Goal: Task Accomplishment & Management: Use online tool/utility

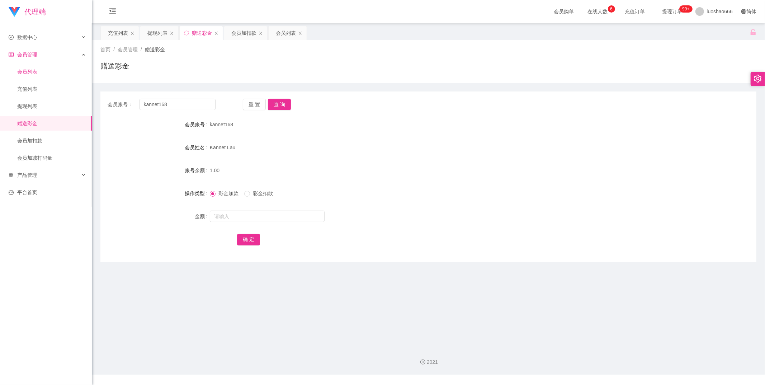
click at [56, 74] on link "会员列表" at bounding box center [51, 72] width 69 height 14
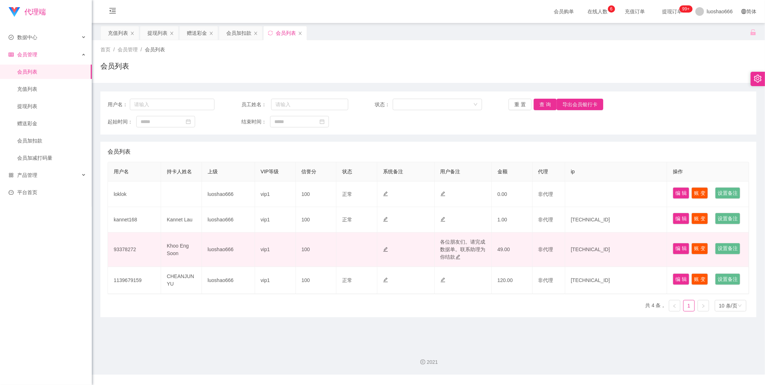
scroll to position [9, 0]
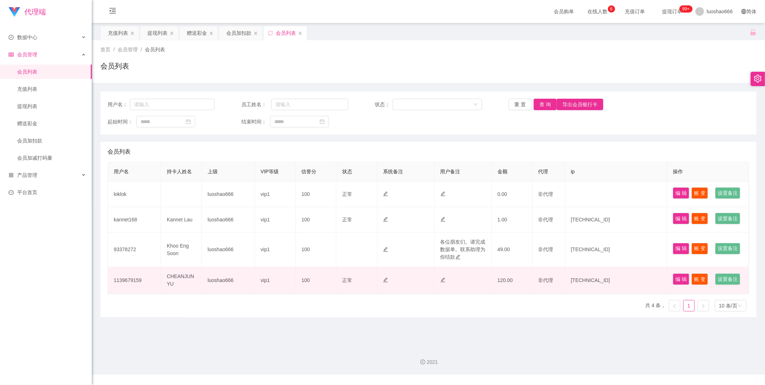
click at [136, 294] on td "1139679159" at bounding box center [134, 280] width 53 height 27
drag, startPoint x: 186, startPoint y: 95, endPoint x: 122, endPoint y: 307, distance: 221.1
click at [122, 294] on td "1139679159" at bounding box center [134, 280] width 53 height 27
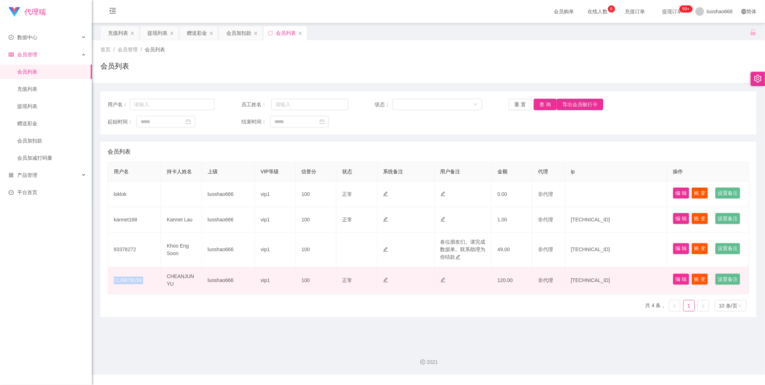
click at [122, 294] on td "1139679159" at bounding box center [134, 280] width 53 height 27
copy td "1139679159"
click at [122, 294] on td "1139679159" at bounding box center [134, 280] width 53 height 27
drag, startPoint x: 114, startPoint y: 308, endPoint x: 160, endPoint y: 230, distance: 90.2
click at [163, 229] on td "Kannet Lau" at bounding box center [181, 219] width 41 height 25
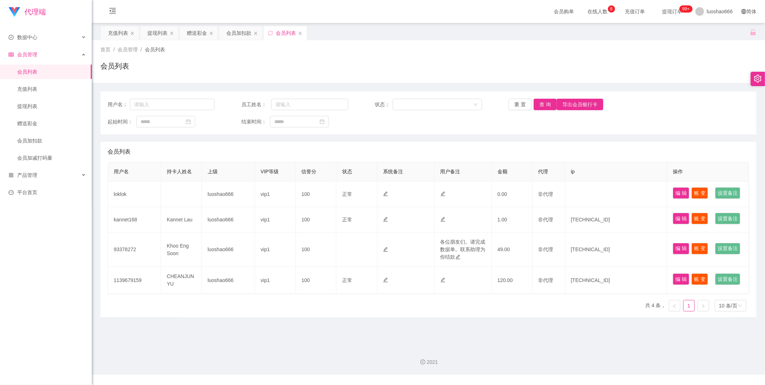
drag, startPoint x: 135, startPoint y: 310, endPoint x: 119, endPoint y: 332, distance: 26.7
click at [119, 317] on div "用户名 持卡人姓名 上级 VIP等级 信誉分 状态 系统备注 用户备注 金额 代理 ip 操作 loklok luoshao666 vip1 100 正常 禁…" at bounding box center [429, 239] width 642 height 155
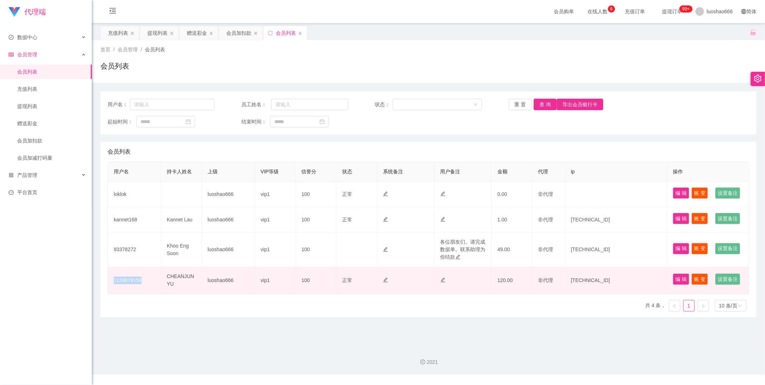
drag, startPoint x: 114, startPoint y: 311, endPoint x: 142, endPoint y: 307, distance: 28.6
click at [142, 294] on td "1139679159" at bounding box center [134, 280] width 53 height 27
copy td "1139679159"
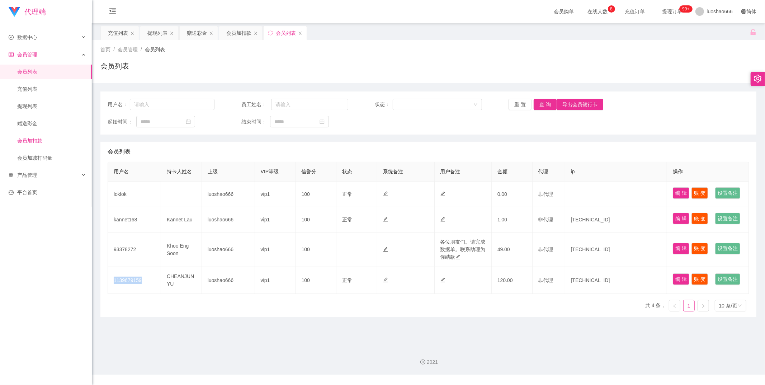
click at [38, 141] on link "会员加扣款" at bounding box center [51, 140] width 69 height 14
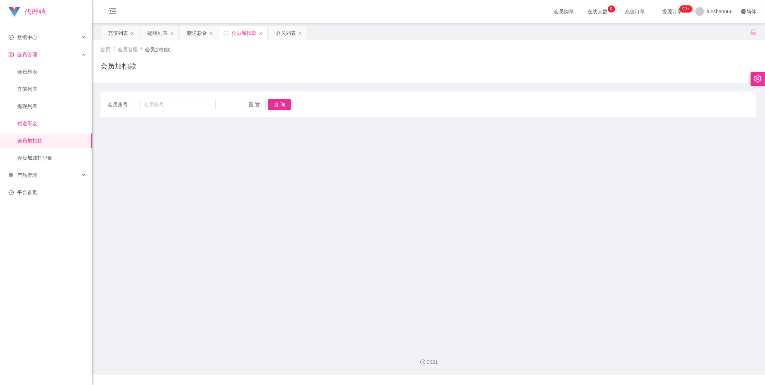
click at [42, 124] on link "赠送彩金" at bounding box center [51, 123] width 69 height 14
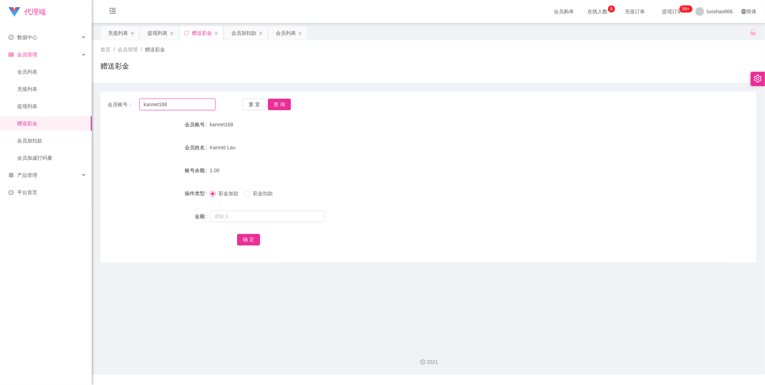
drag, startPoint x: 165, startPoint y: 101, endPoint x: 138, endPoint y: 98, distance: 27.8
click at [138, 98] on div "会员账号： kannet168 重 置 查 询 会员账号 kannet168 会员姓名 [PERSON_NAME] 账号余额 1.00 操作类型 彩金加款 彩…" at bounding box center [428, 177] width 656 height 171
drag, startPoint x: 185, startPoint y: 107, endPoint x: 119, endPoint y: 103, distance: 65.8
click at [119, 103] on div "会员账号： kannet168" at bounding box center [162, 104] width 108 height 11
drag, startPoint x: 194, startPoint y: 107, endPoint x: 113, endPoint y: 105, distance: 81.8
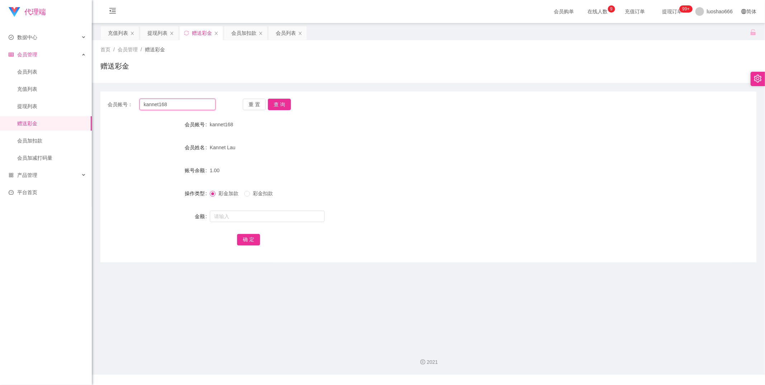
click at [113, 105] on div "会员账号： kannet168" at bounding box center [162, 104] width 108 height 11
paste input "1139679159"
click at [270, 94] on div "会员账号： 1139679159 重 置 查 询 会员账号 kannet168 会员姓名 [PERSON_NAME] 账号余额 1.00 操作类型 彩金加款 …" at bounding box center [428, 177] width 656 height 171
click at [276, 97] on div "会员账号： 1139679159 重 置 查 询 会员账号 kannet168 会员姓名 [PERSON_NAME] 账号余额 1.00 操作类型 彩金加款 …" at bounding box center [428, 177] width 656 height 171
click at [280, 107] on button "查 询" at bounding box center [279, 104] width 23 height 11
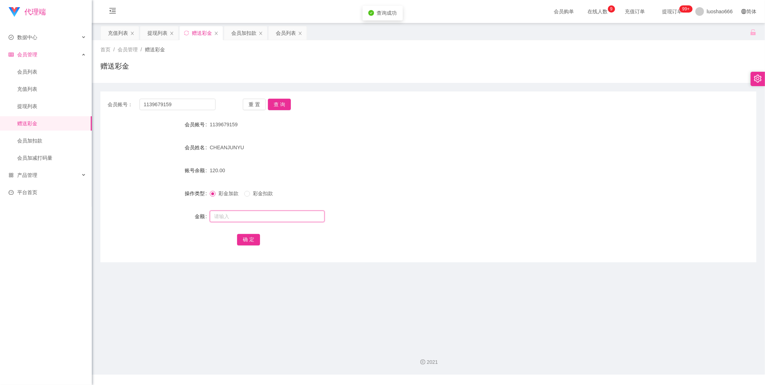
drag, startPoint x: 260, startPoint y: 218, endPoint x: 257, endPoint y: 224, distance: 6.4
click at [260, 219] on input "text" at bounding box center [267, 216] width 115 height 11
click at [275, 107] on button "查 询" at bounding box center [279, 104] width 23 height 11
click at [280, 102] on button "查 询" at bounding box center [279, 104] width 23 height 11
click at [283, 108] on button "查 询" at bounding box center [279, 104] width 23 height 11
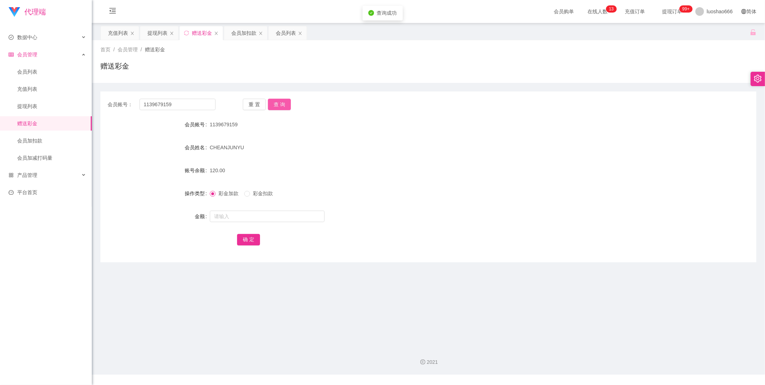
click at [279, 109] on button "查 询" at bounding box center [279, 104] width 23 height 11
click at [275, 112] on div "会员账号： 1139679159 重 置 查 询 会员账号 1139679159 会员姓名 CHEANJUNYU 账号余额 120.00 操作类型 彩金加款 …" at bounding box center [428, 177] width 656 height 171
click at [277, 105] on button "查 询" at bounding box center [279, 104] width 23 height 11
drag, startPoint x: 193, startPoint y: 109, endPoint x: 132, endPoint y: 102, distance: 61.5
click at [132, 102] on div "会员账号： 1139679159" at bounding box center [162, 104] width 108 height 11
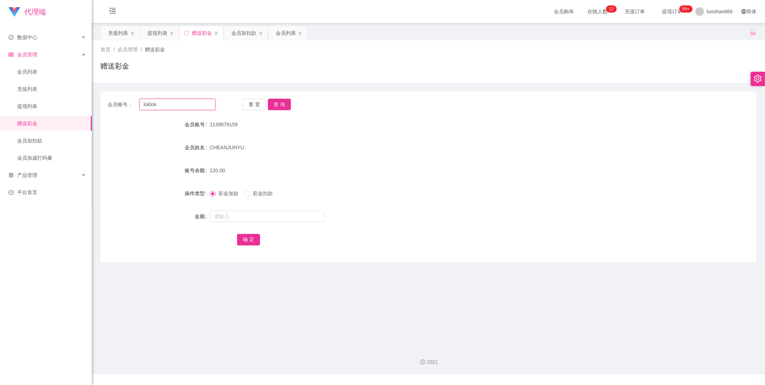
type input "loklok"
click at [287, 102] on button "查 询" at bounding box center [279, 104] width 23 height 11
click at [41, 103] on link "提现列表" at bounding box center [51, 106] width 69 height 14
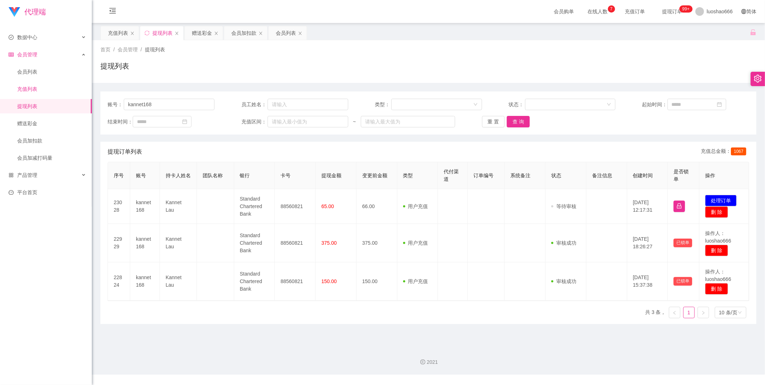
click at [48, 84] on link "充值列表" at bounding box center [51, 89] width 69 height 14
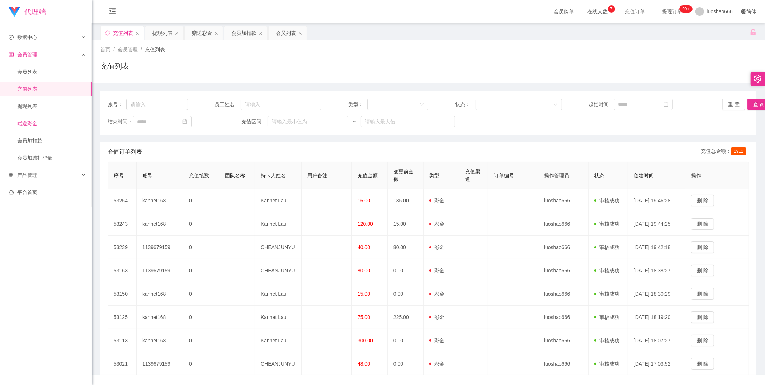
click at [37, 121] on link "赠送彩金" at bounding box center [51, 123] width 69 height 14
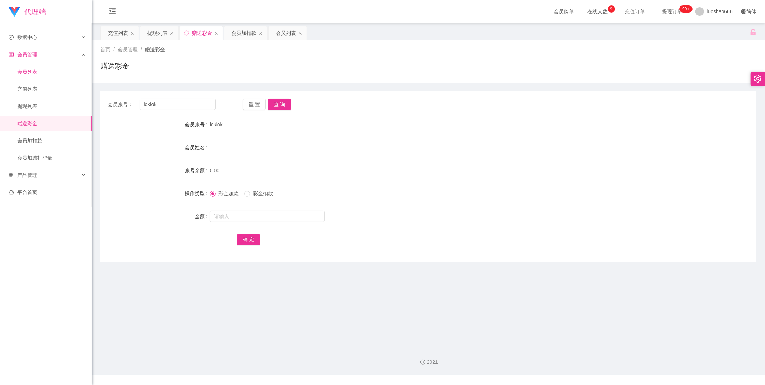
click at [52, 77] on link "会员列表" at bounding box center [51, 72] width 69 height 14
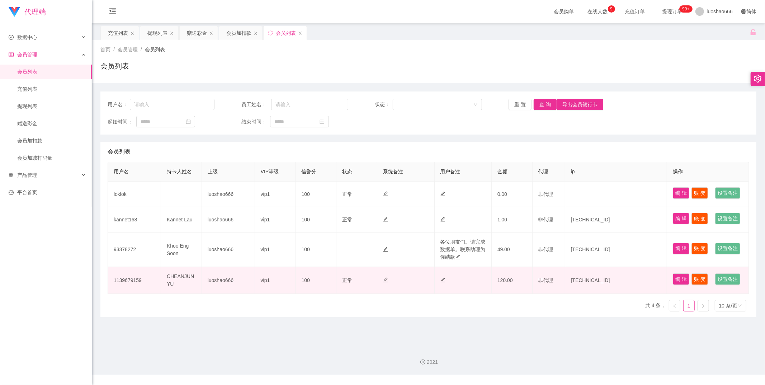
click at [147, 294] on td "1139679159" at bounding box center [134, 280] width 53 height 27
click at [133, 294] on td "1139679159" at bounding box center [134, 280] width 53 height 27
copy td "1139679159"
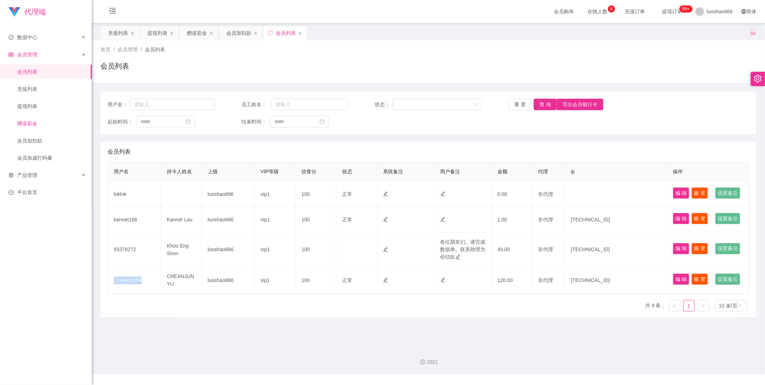
click at [44, 124] on link "赠送彩金" at bounding box center [51, 123] width 69 height 14
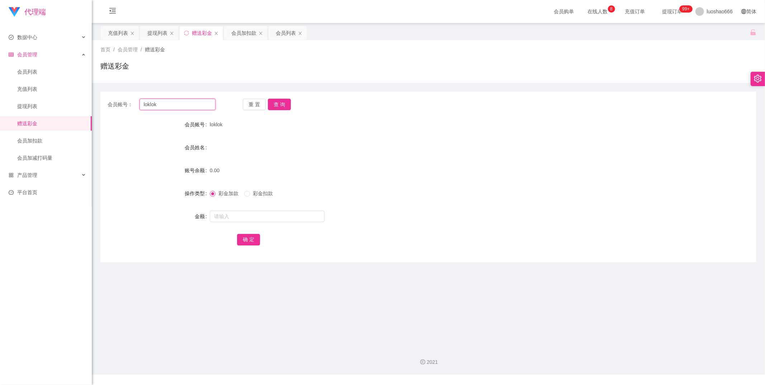
drag, startPoint x: 178, startPoint y: 107, endPoint x: 116, endPoint y: 102, distance: 61.9
click at [116, 102] on div "会员账号： [PERSON_NAME]" at bounding box center [162, 104] width 108 height 11
paste input "1139679159"
type input "1139679159"
click at [285, 100] on button "查 询" at bounding box center [279, 104] width 23 height 11
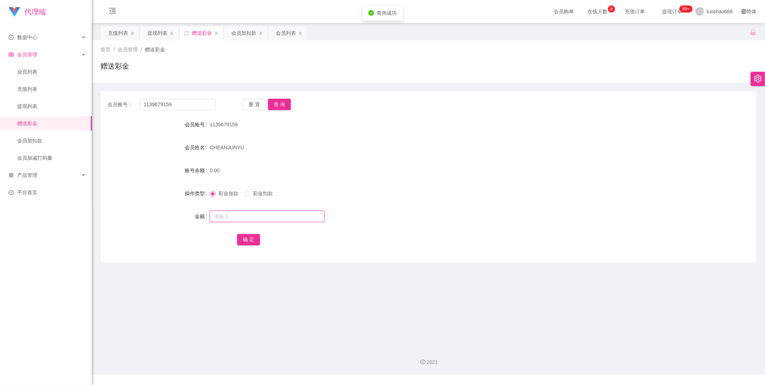
click at [267, 216] on input "text" at bounding box center [267, 216] width 115 height 11
type input "v"
type input "136"
click at [253, 238] on button "确 定" at bounding box center [248, 239] width 23 height 11
click at [291, 108] on div "重 置 查 询" at bounding box center [297, 104] width 108 height 11
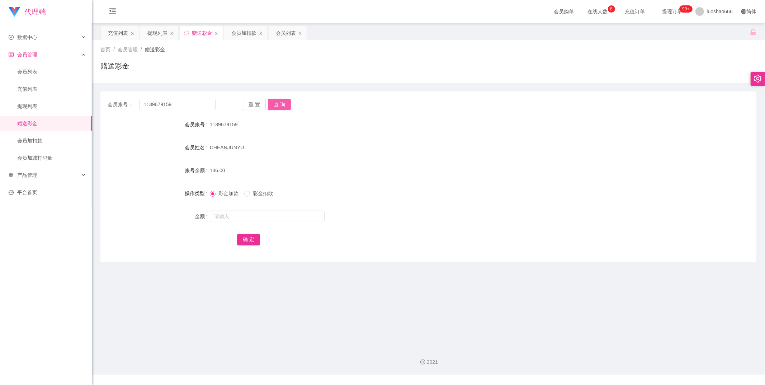
click at [282, 103] on button "查 询" at bounding box center [279, 104] width 23 height 11
